Goal: Task Accomplishment & Management: Manage account settings

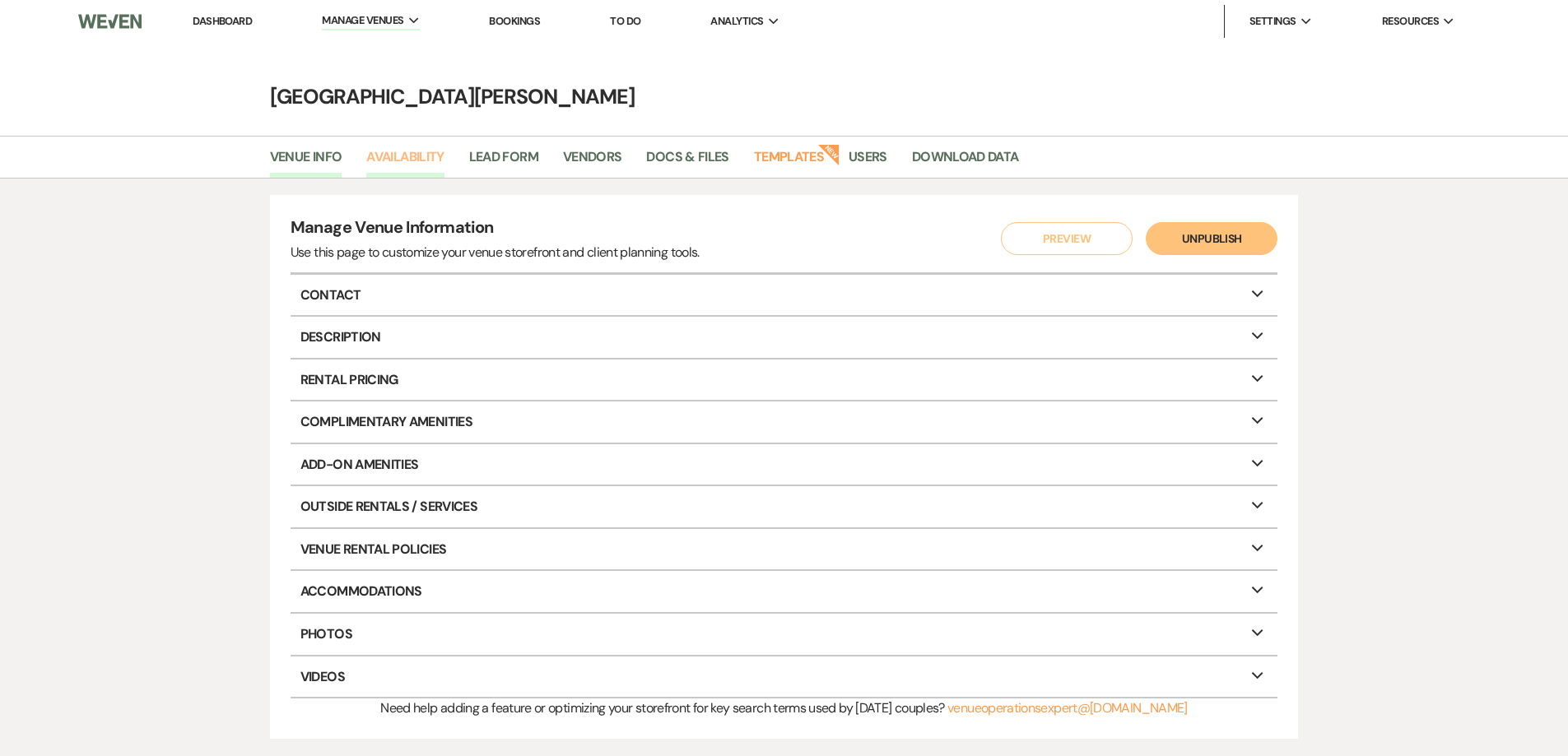
click at [408, 158] on link "Availability" at bounding box center [405, 161] width 77 height 31
select select "3"
select select "2026"
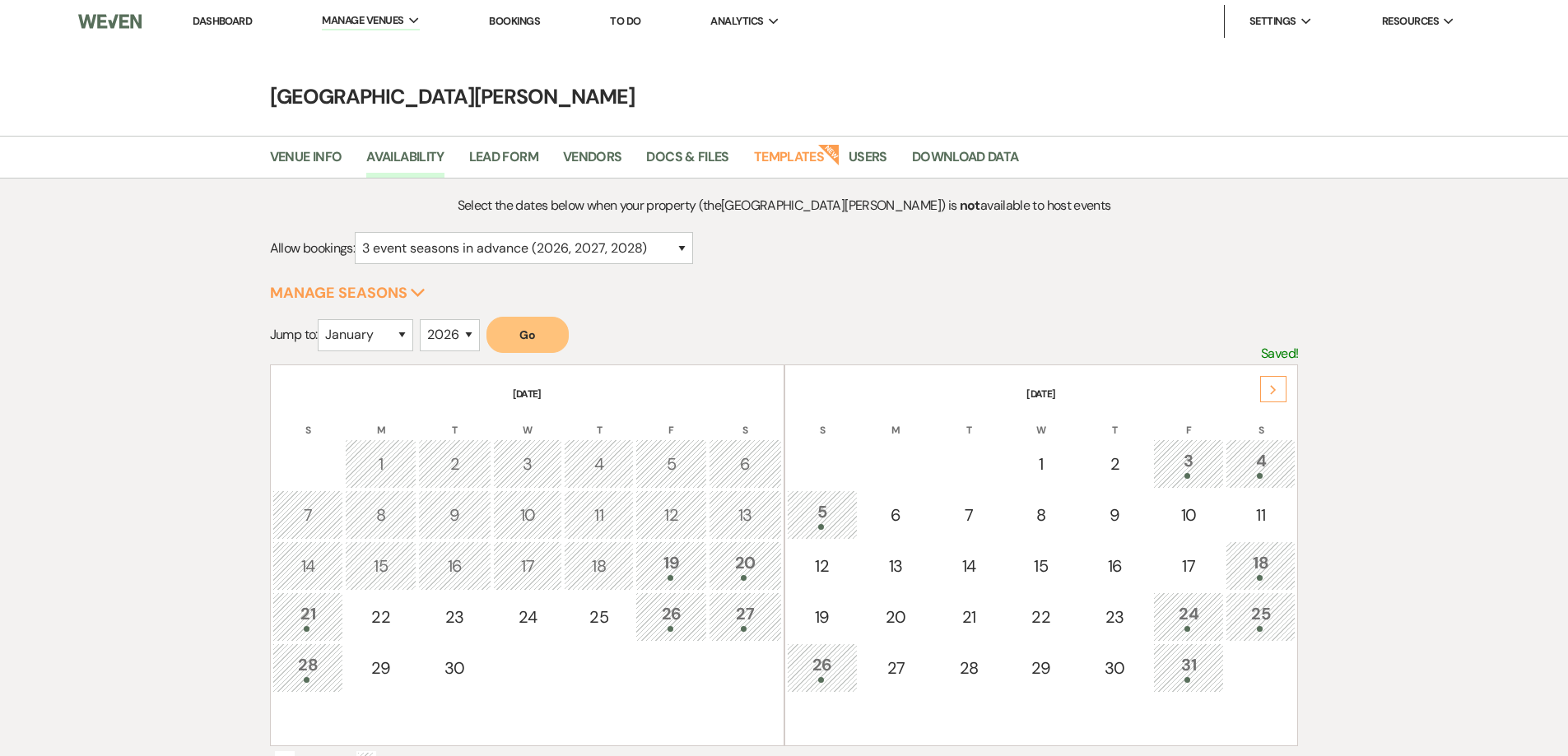
click at [1274, 385] on icon "Next" at bounding box center [1273, 390] width 8 height 10
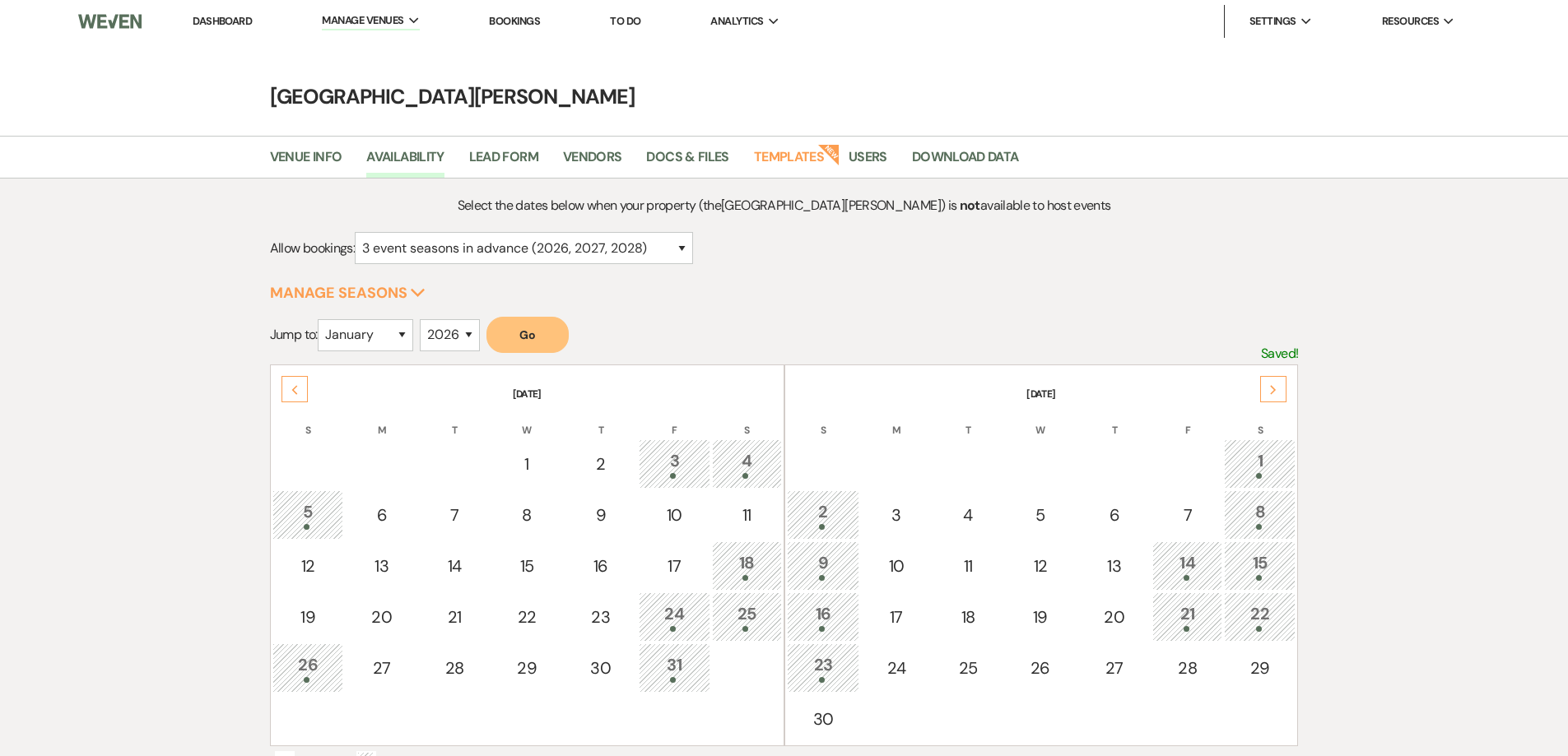
click at [1258, 512] on div "8" at bounding box center [1259, 515] width 54 height 31
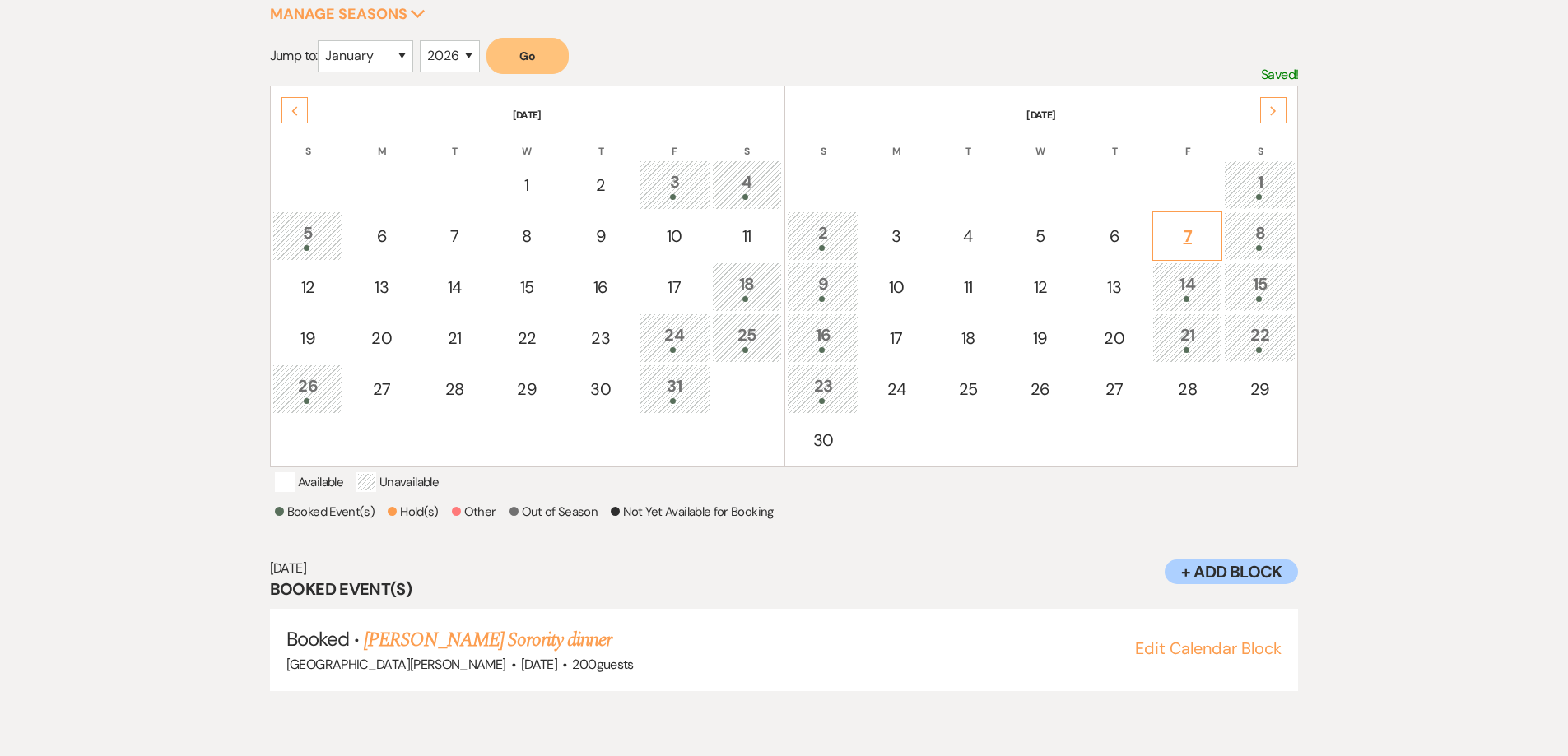
scroll to position [307, 0]
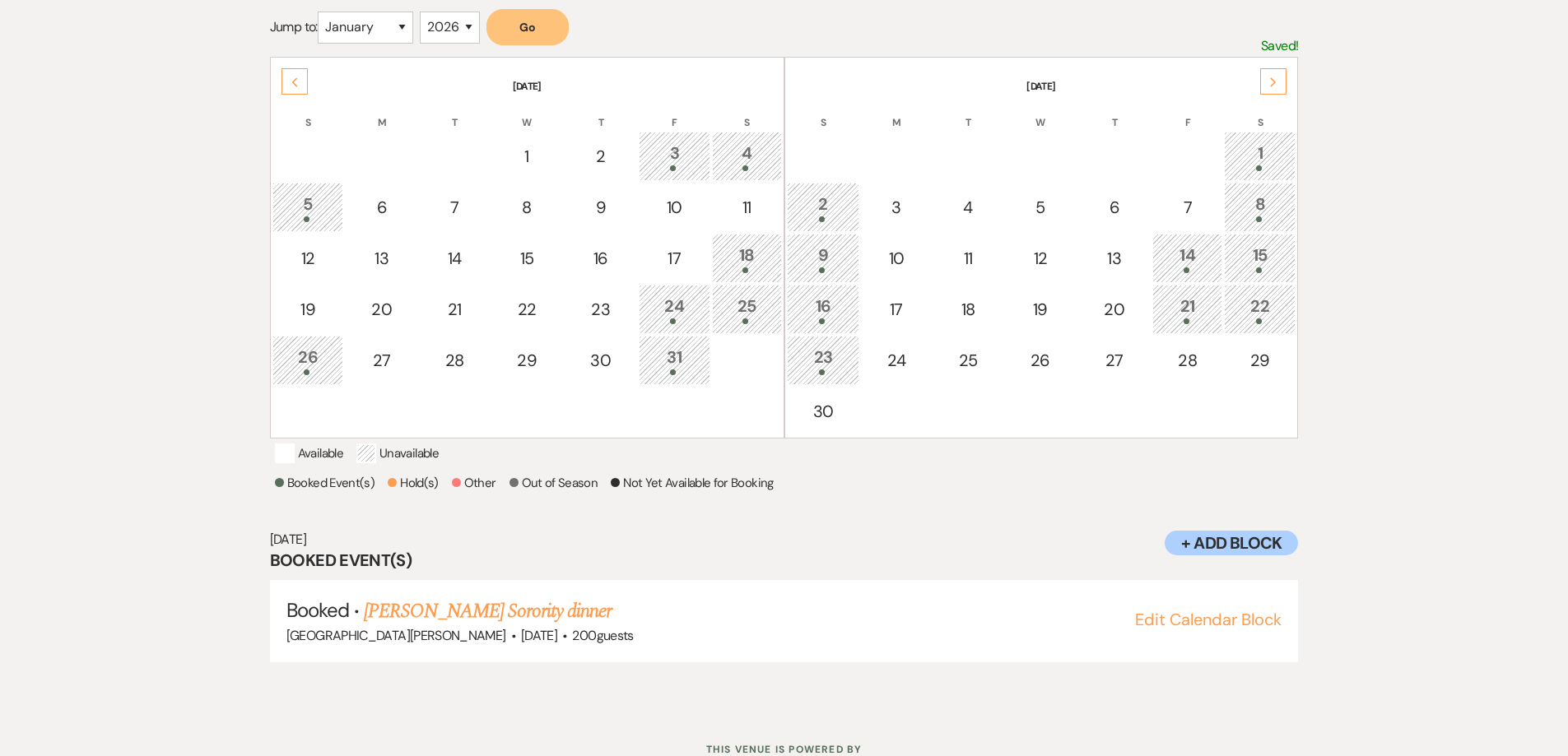
click at [1263, 206] on div "8" at bounding box center [1259, 207] width 54 height 31
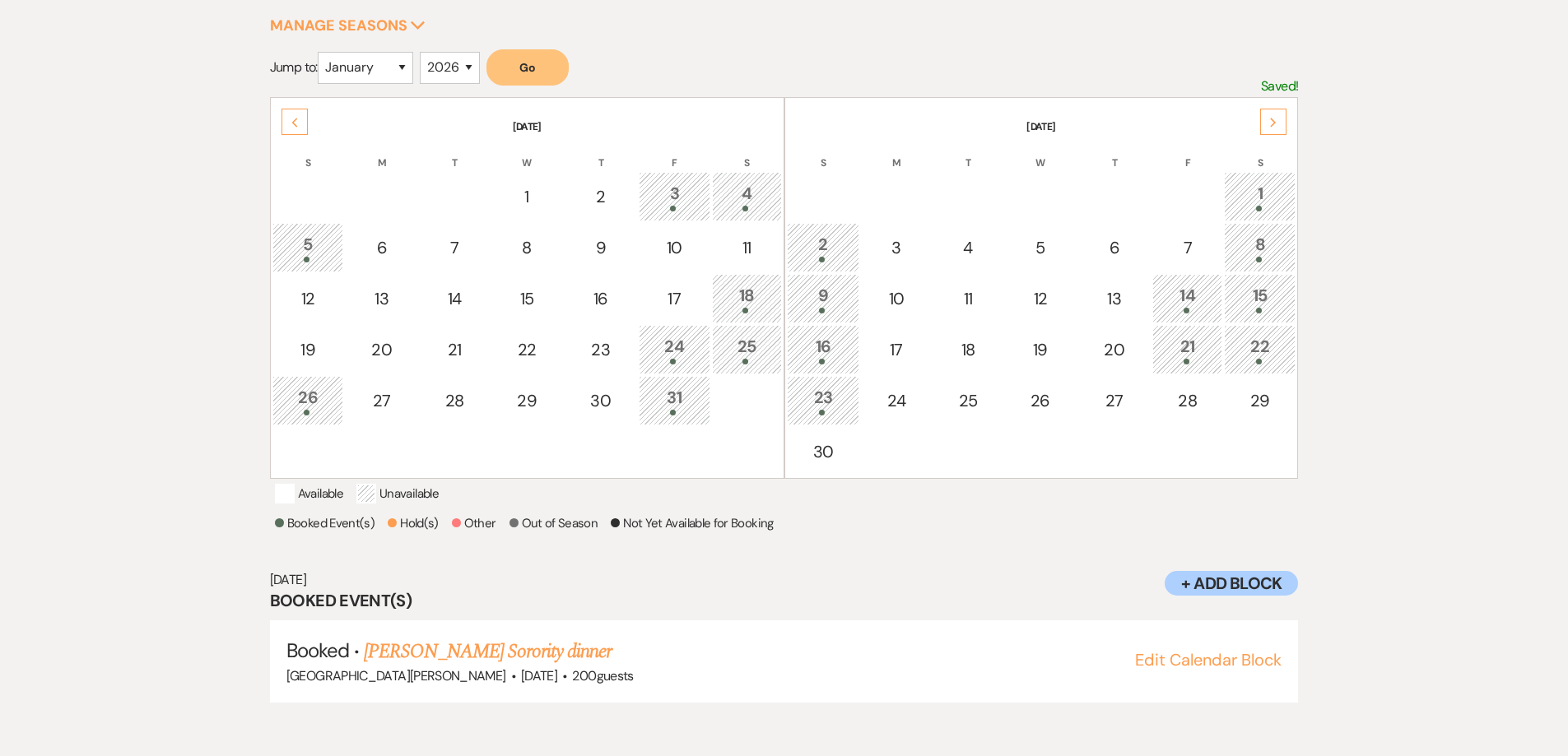
click at [1270, 240] on div "8" at bounding box center [1259, 247] width 54 height 31
click at [825, 283] on div "9" at bounding box center [823, 298] width 55 height 31
click at [1189, 246] on div "7" at bounding box center [1186, 247] width 52 height 25
select select "other"
select select "false"
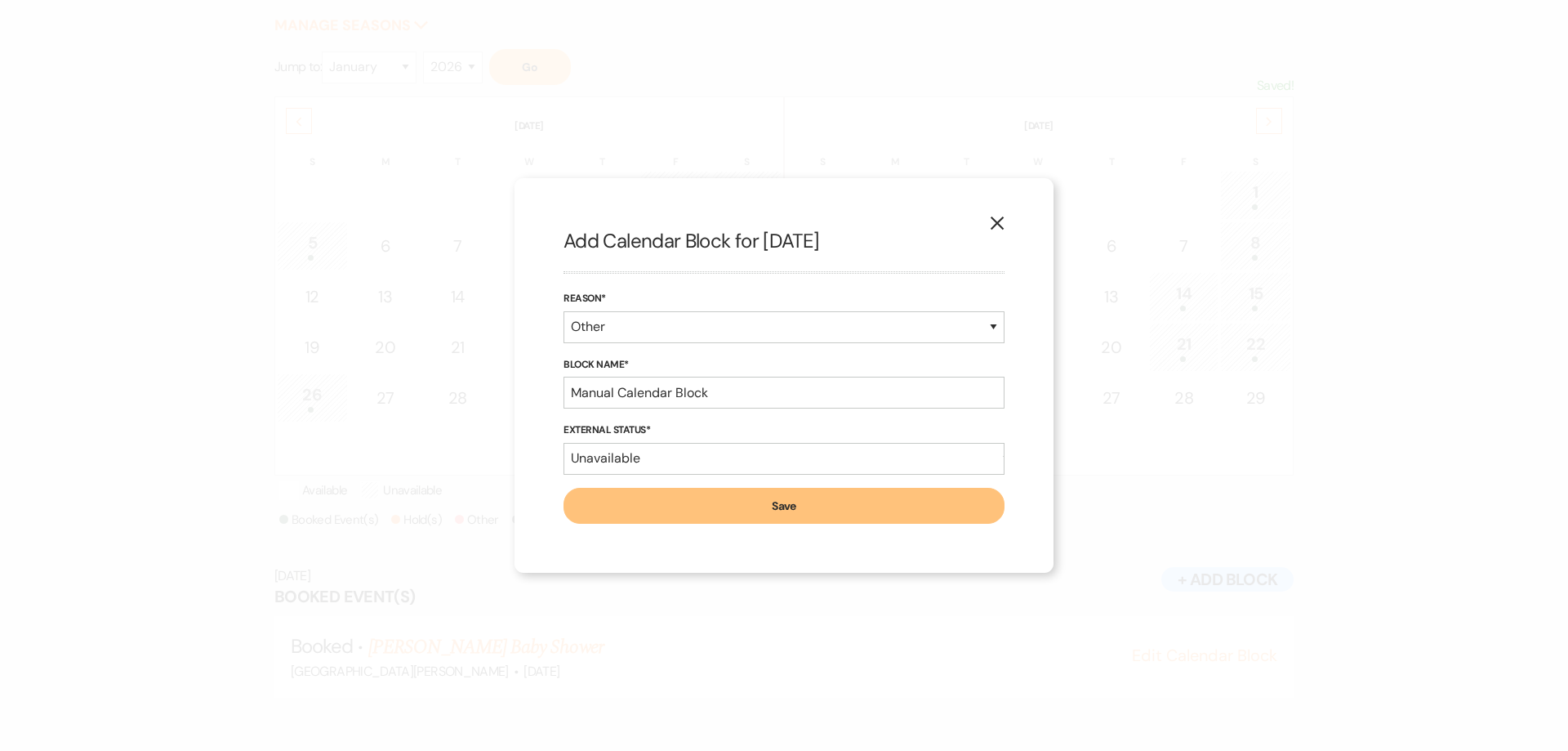
click at [997, 219] on icon "X" at bounding box center [997, 223] width 14 height 14
